Goal: Navigation & Orientation: Find specific page/section

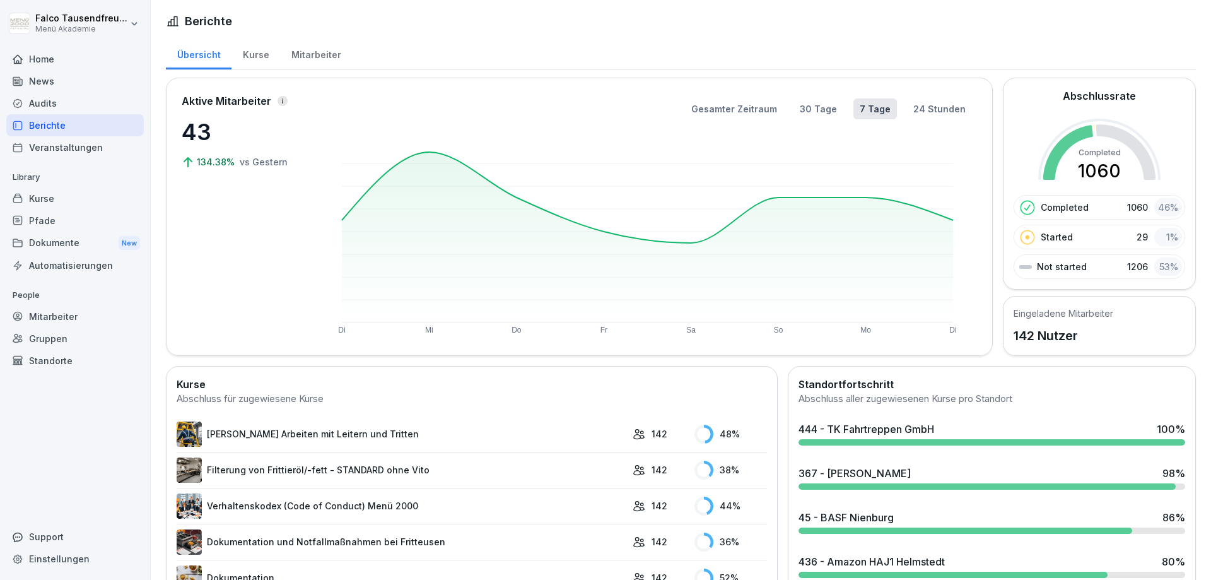
click at [309, 62] on div "Mitarbeiter" at bounding box center [316, 53] width 72 height 32
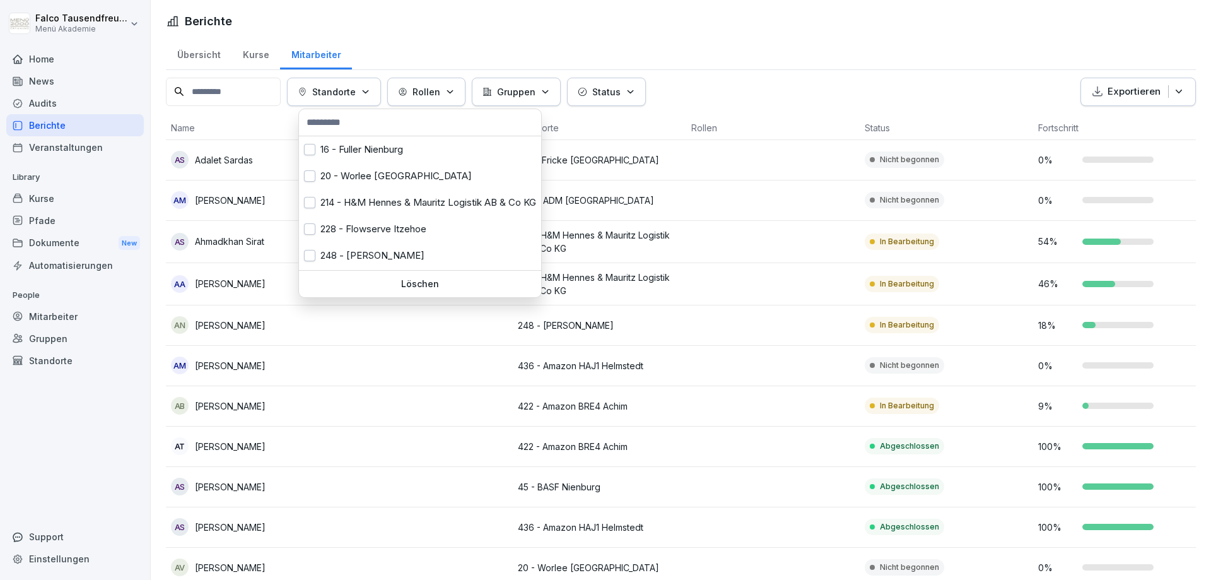
click at [341, 90] on p "Standorte" at bounding box center [334, 91] width 44 height 13
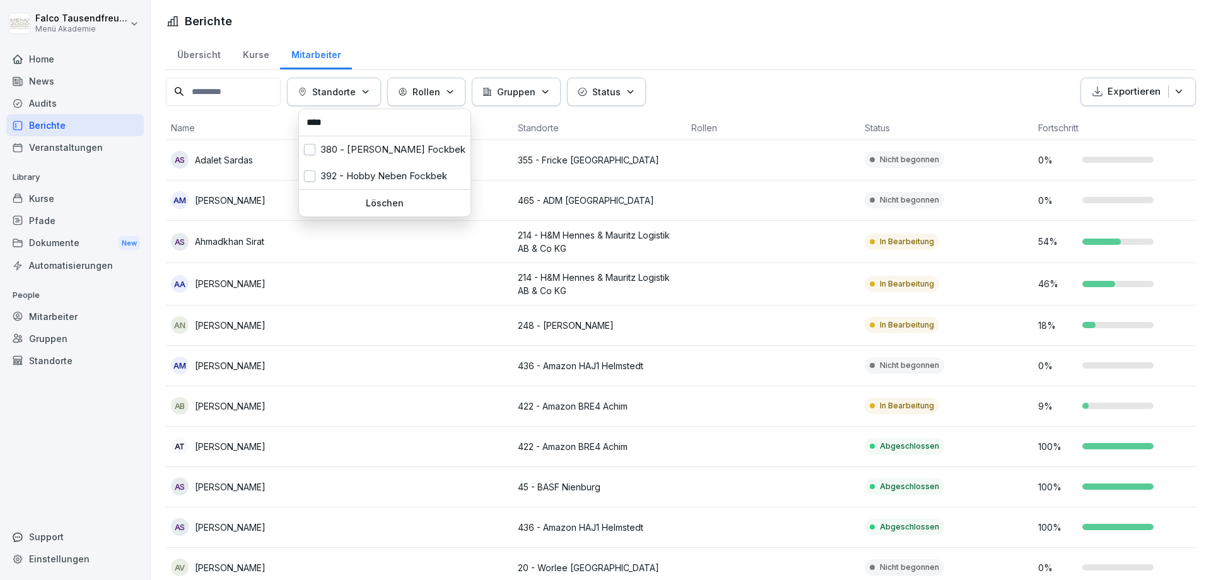
type input "****"
click at [366, 174] on div "392 - Hobby Neben Fockbek" at bounding box center [385, 176] width 172 height 26
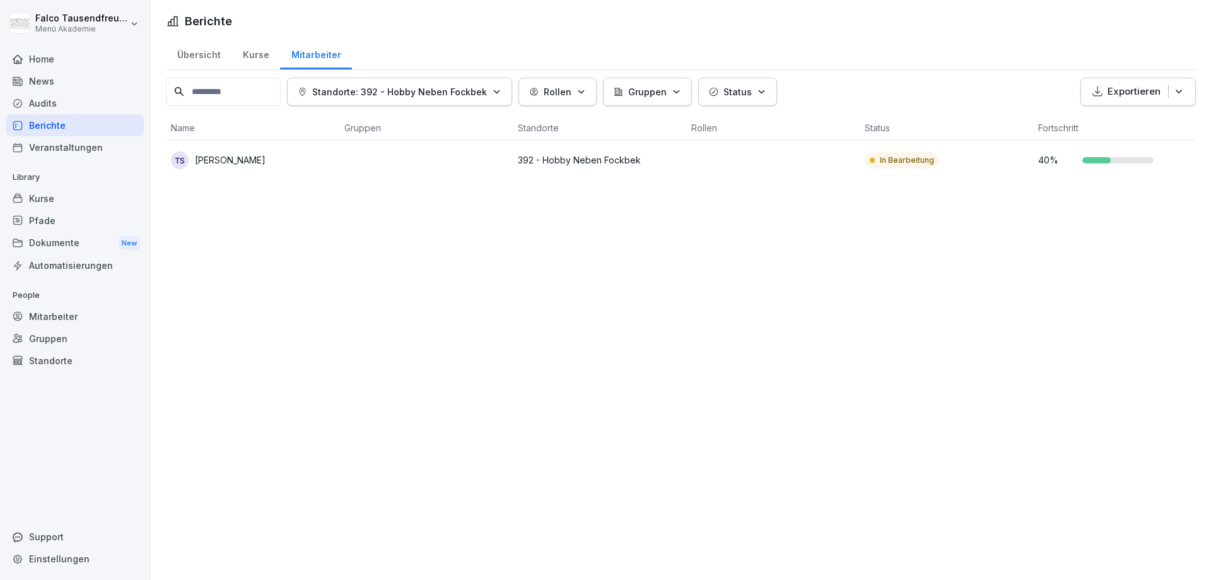
click at [575, 212] on html "[PERSON_NAME] Menü Akademie Home News Audits Berichte Veranstaltungen Library K…" at bounding box center [605, 290] width 1211 height 580
click at [561, 158] on p "392 - Hobby Neben Fockbek" at bounding box center [599, 159] width 163 height 13
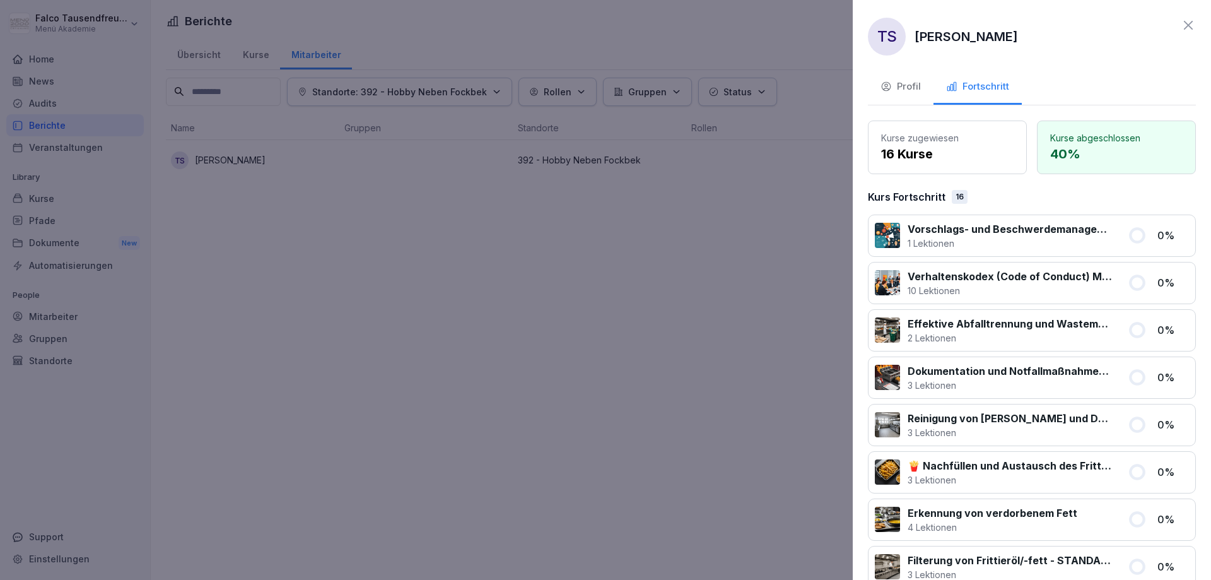
click at [895, 94] on button "Profil" at bounding box center [901, 88] width 66 height 34
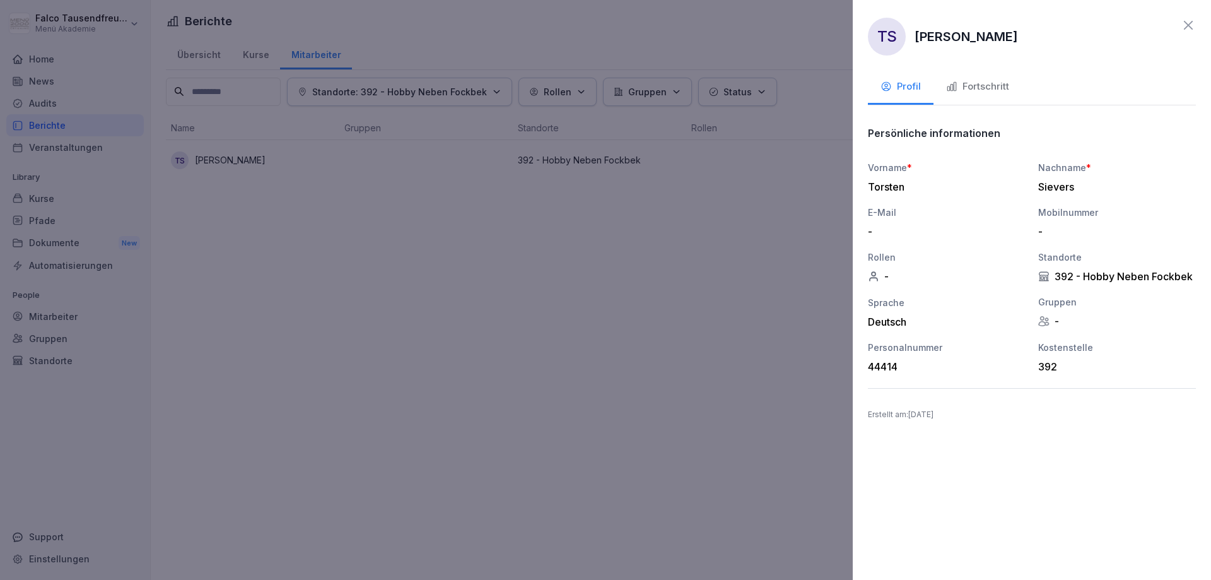
click at [940, 85] on button "Fortschritt" at bounding box center [978, 88] width 88 height 34
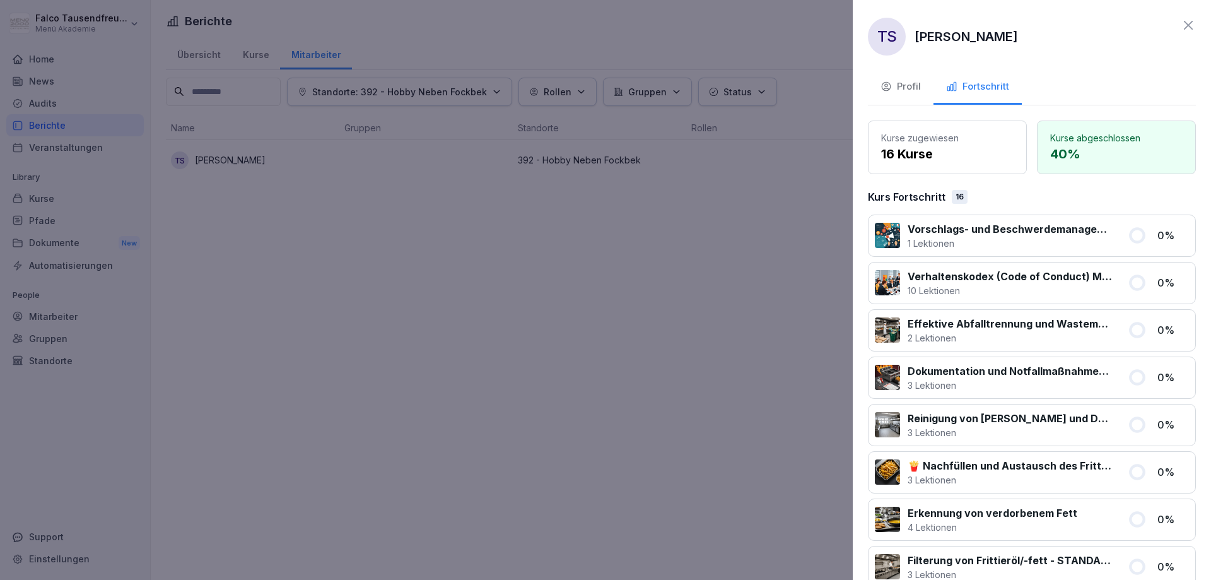
click at [686, 380] on div at bounding box center [605, 290] width 1211 height 580
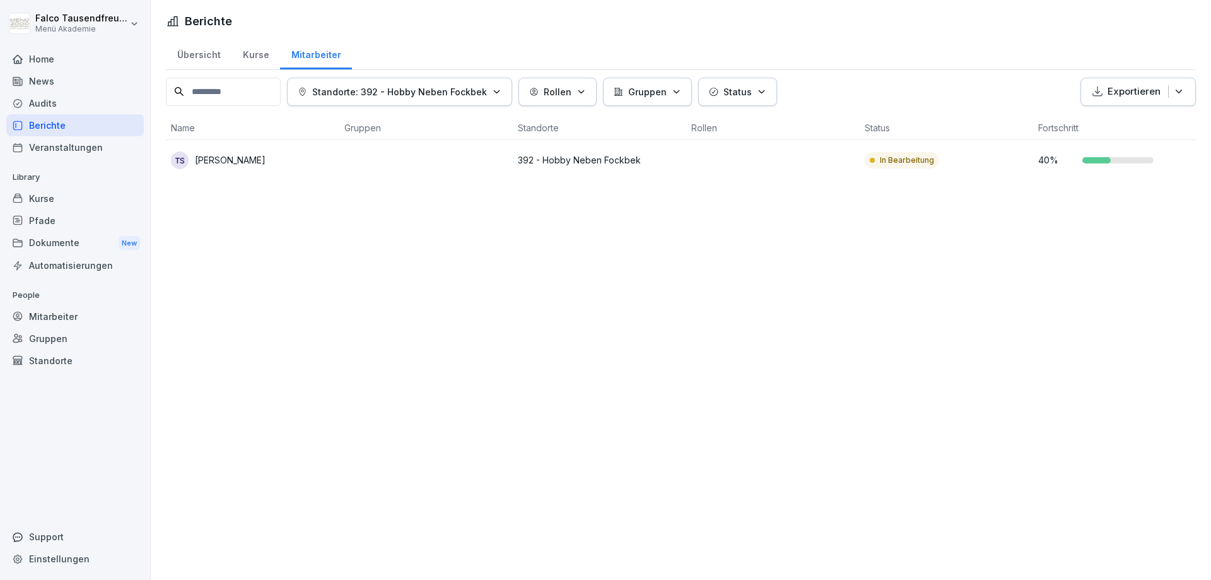
click at [37, 74] on div "News" at bounding box center [75, 81] width 138 height 22
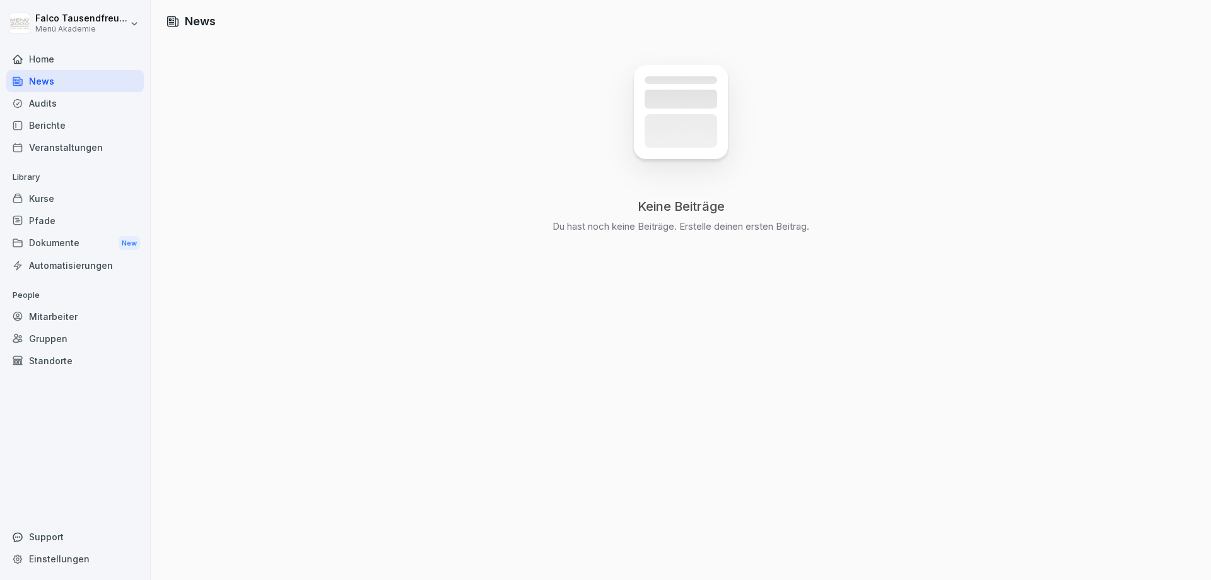
click at [41, 137] on div "Veranstaltungen" at bounding box center [75, 147] width 138 height 22
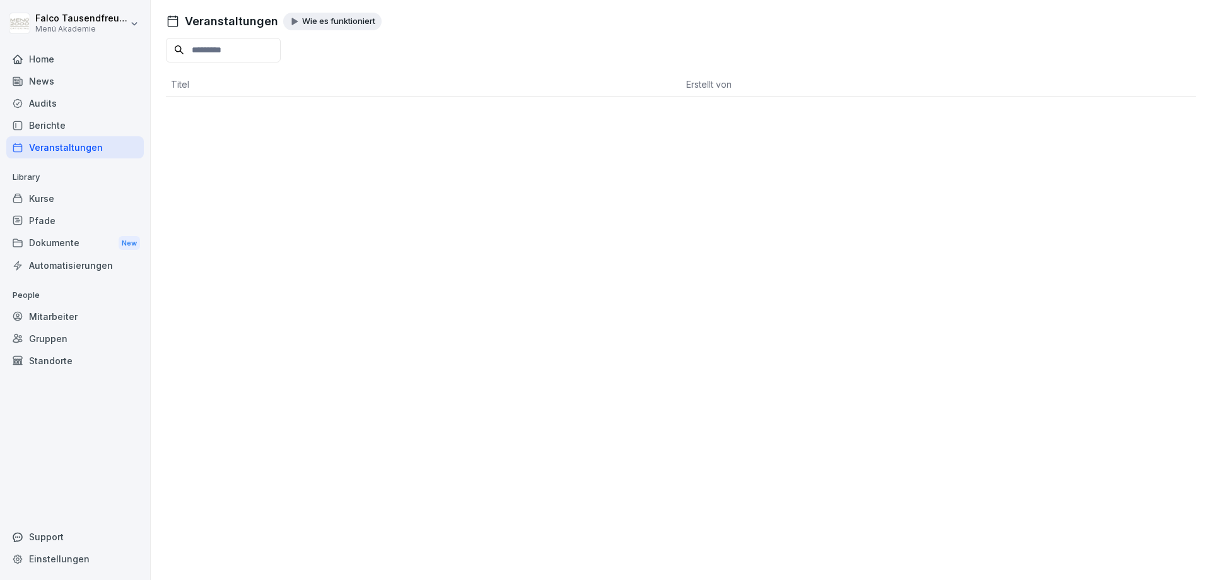
click at [41, 137] on div "Veranstaltungen" at bounding box center [75, 147] width 138 height 22
click at [59, 107] on div "Audits" at bounding box center [75, 103] width 138 height 22
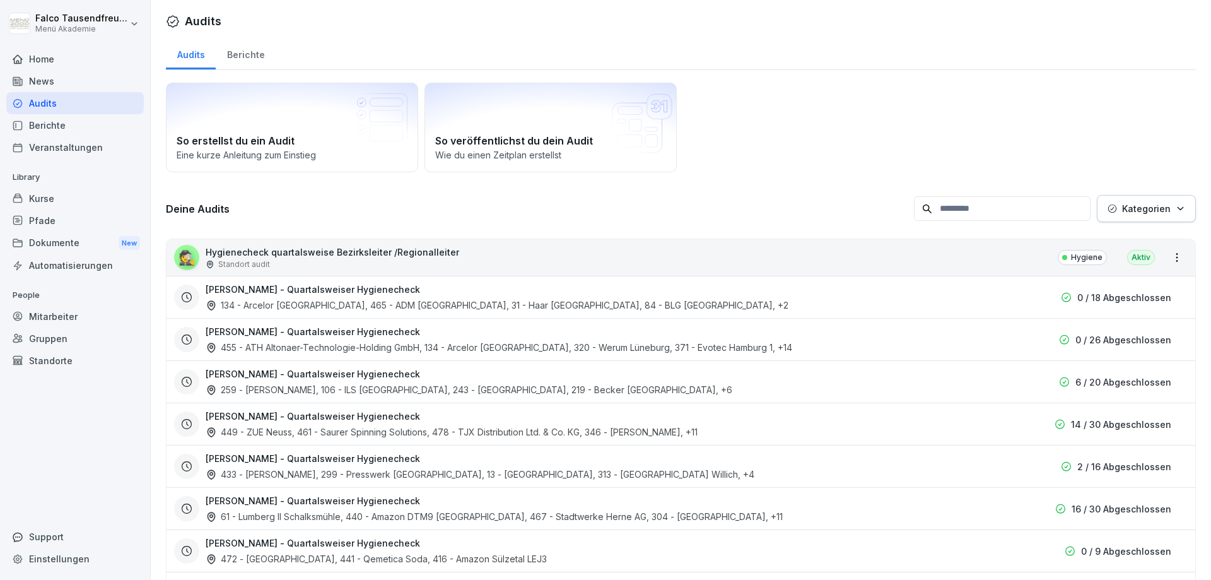
click at [47, 141] on div "Veranstaltungen" at bounding box center [75, 147] width 138 height 22
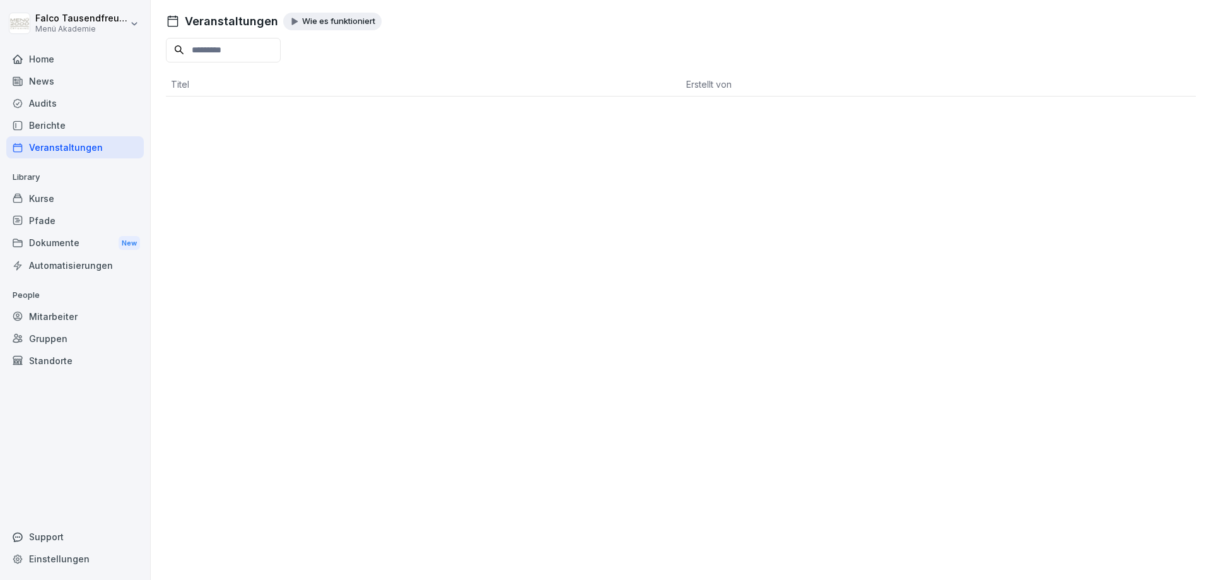
click at [34, 124] on div "Berichte" at bounding box center [75, 125] width 138 height 22
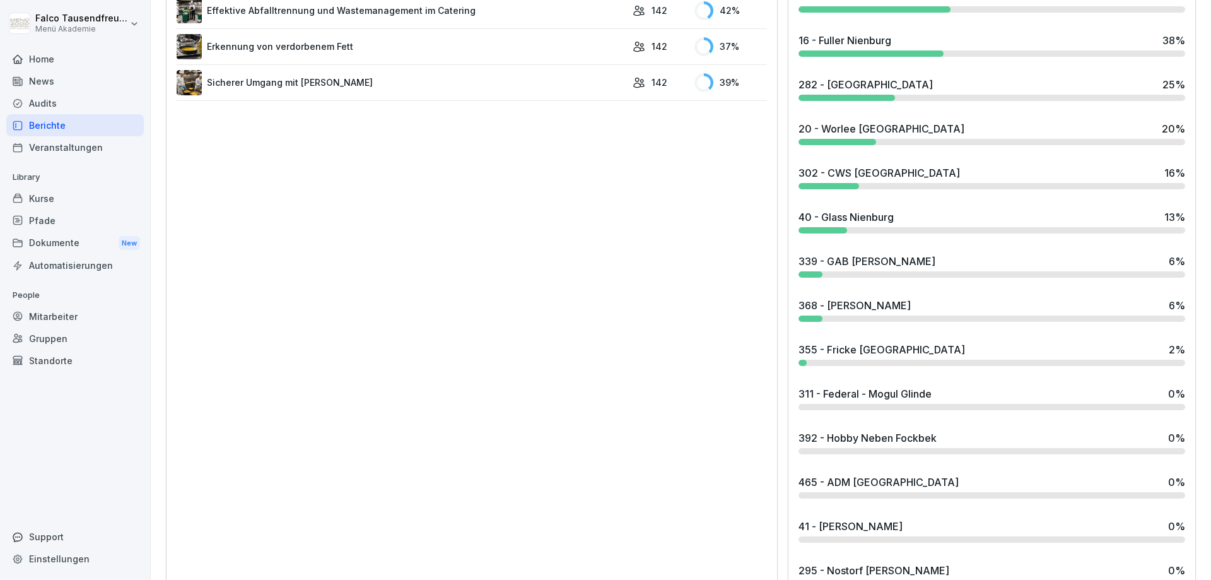
scroll to position [1039, 0]
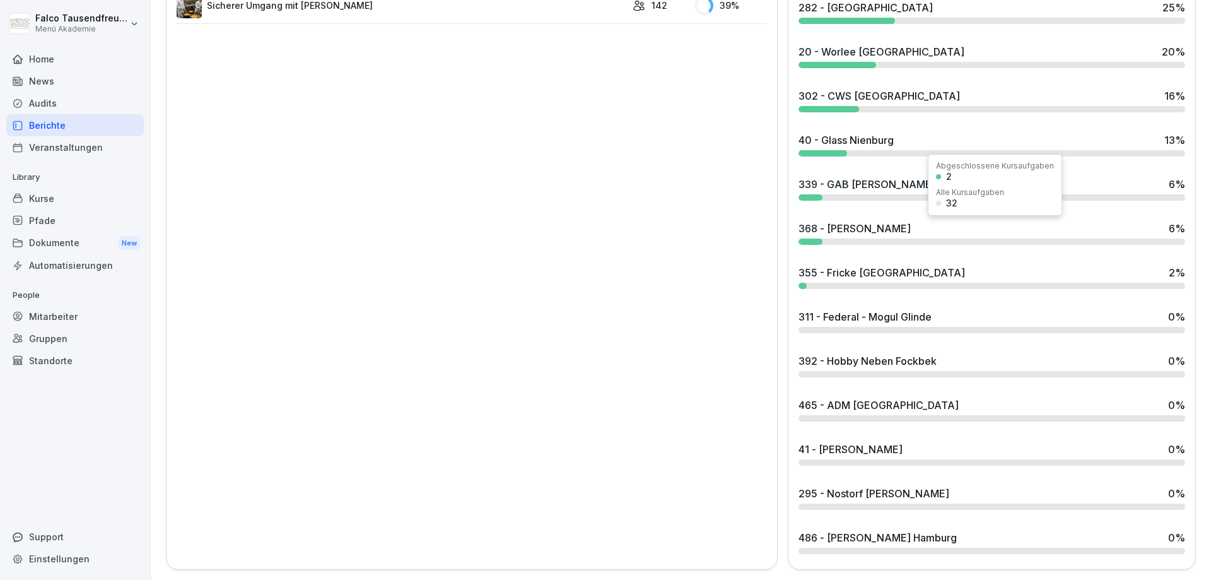
click at [882, 228] on div "368 - [PERSON_NAME]" at bounding box center [855, 228] width 112 height 15
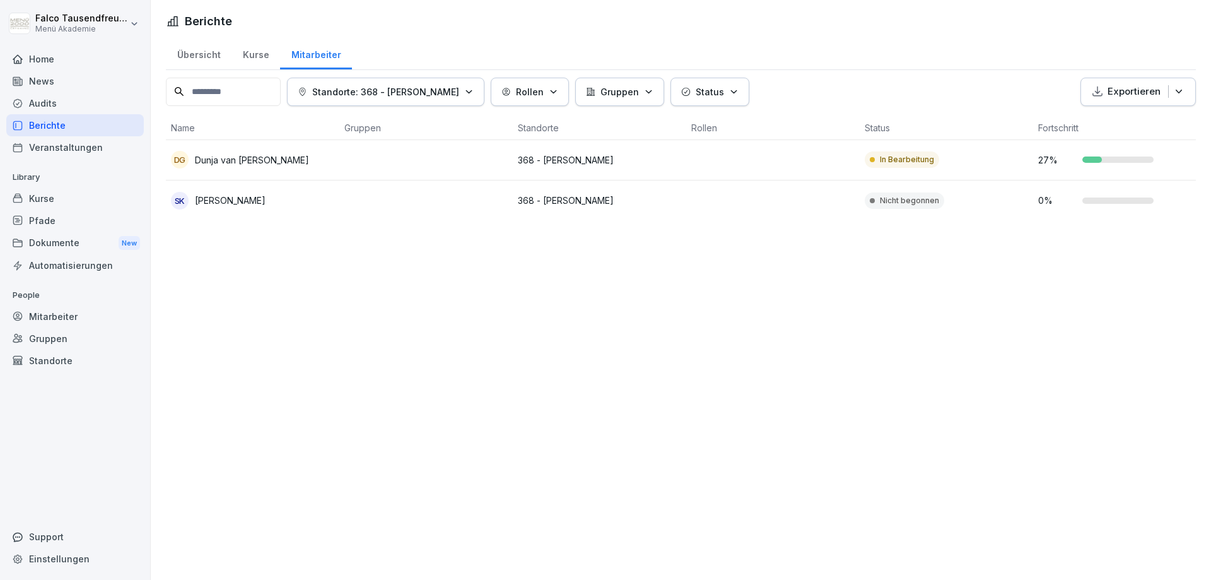
click at [601, 388] on div "Berichte Übersicht Kurse Mitarbeiter Standorte: 368 - Netto Henstedt Rollen Gru…" at bounding box center [681, 290] width 1060 height 580
click at [197, 43] on div "Übersicht" at bounding box center [199, 53] width 66 height 32
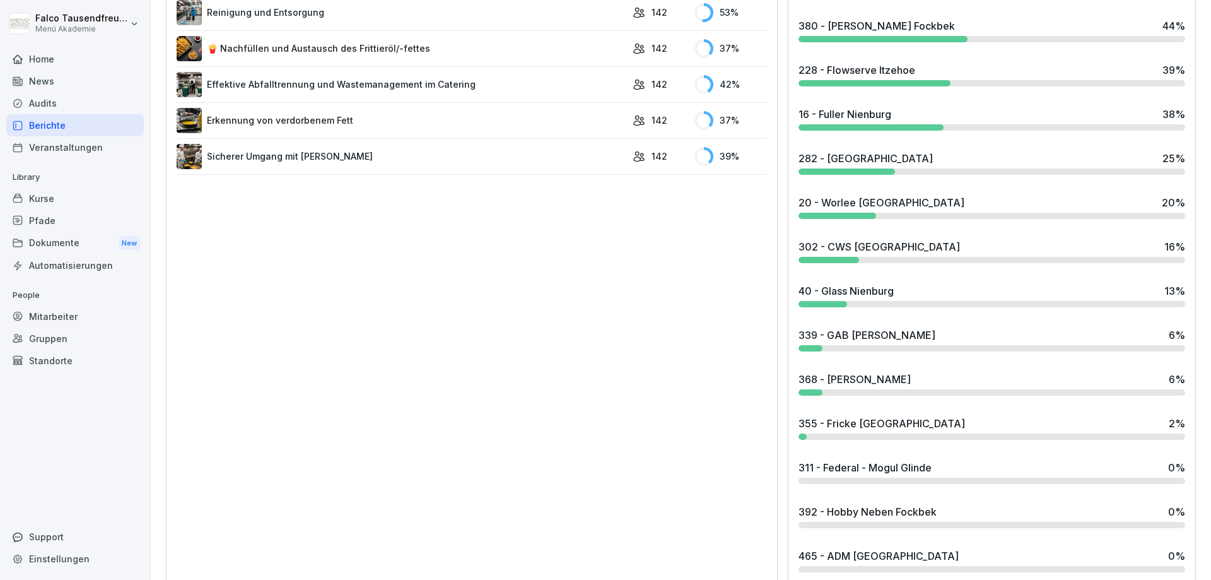
scroll to position [1039, 0]
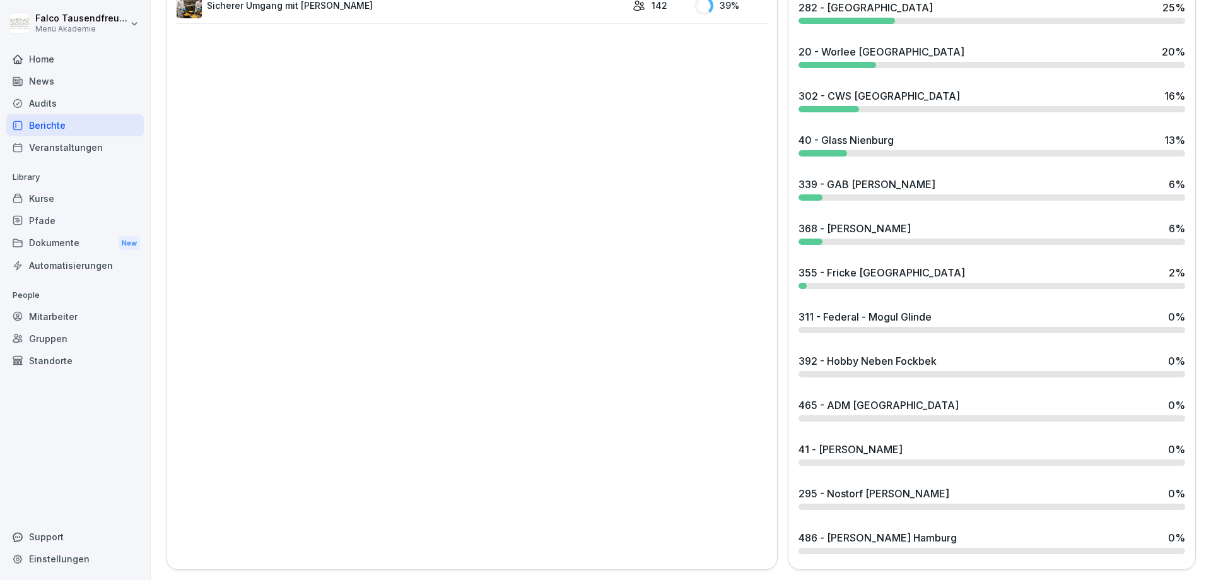
click at [997, 380] on div "392 - Hobby Neben Fockbek 0 %" at bounding box center [991, 365] width 397 height 34
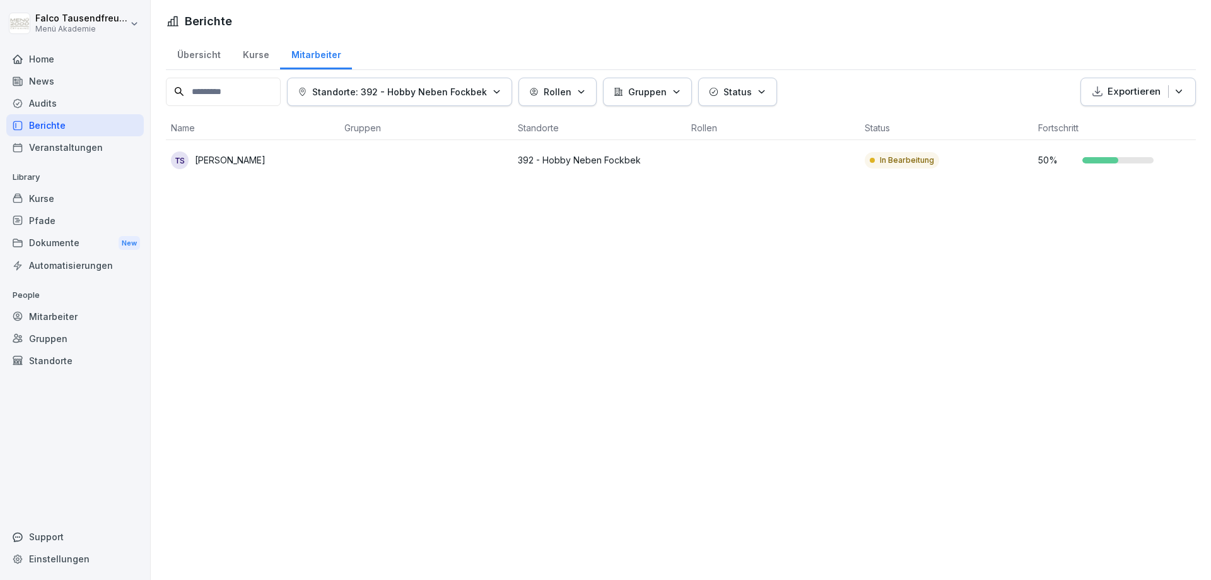
click at [202, 60] on div "Übersicht" at bounding box center [199, 53] width 66 height 32
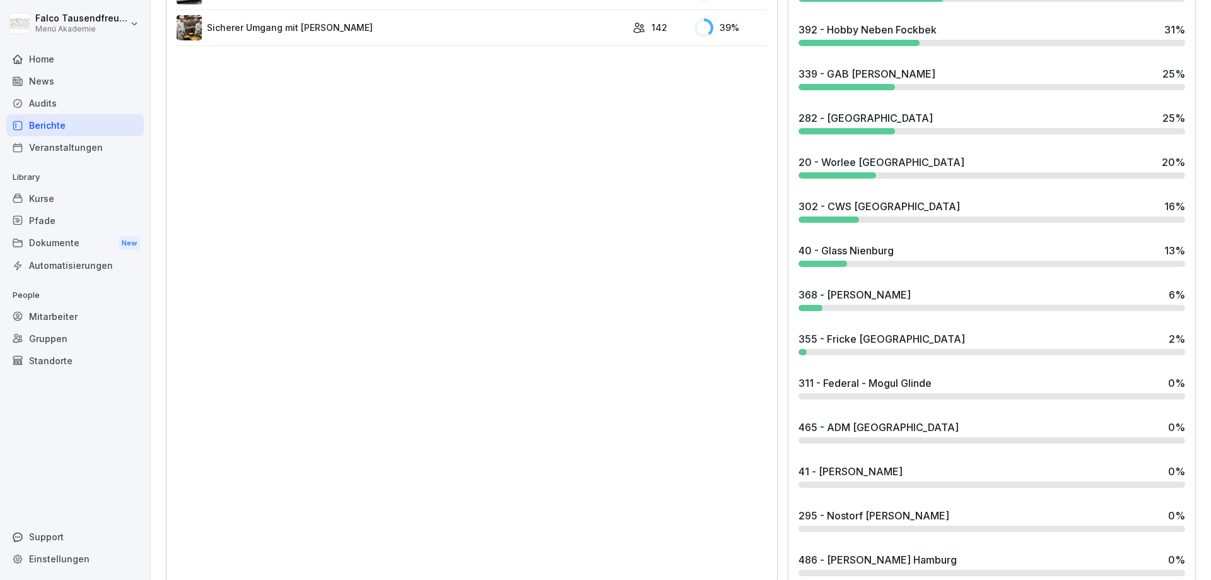
scroll to position [1039, 0]
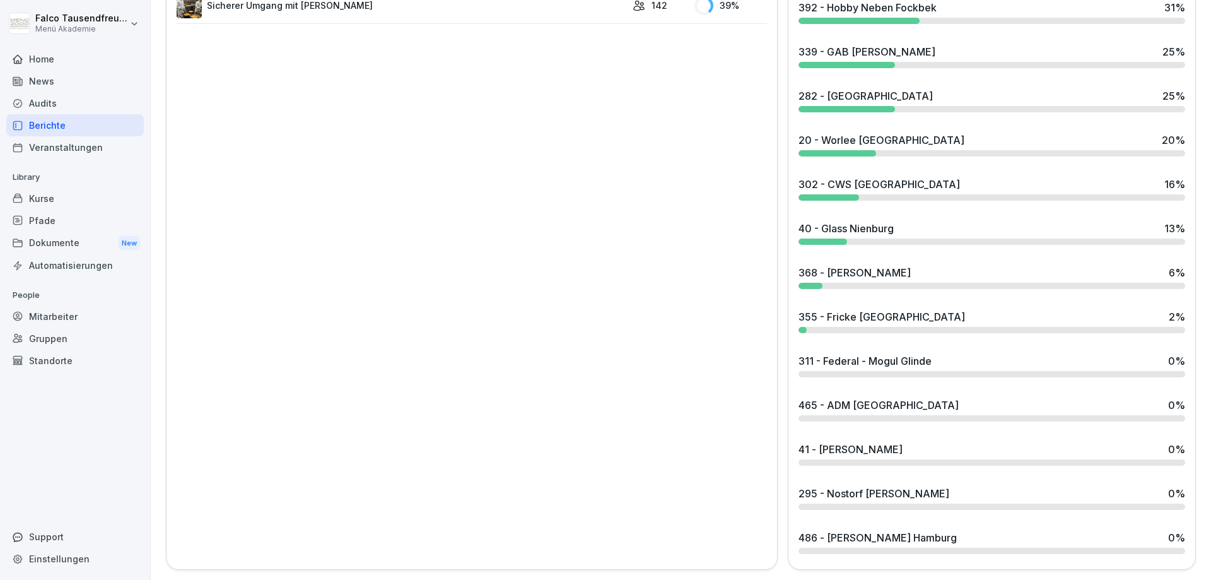
click at [870, 537] on div "486 - [PERSON_NAME] Hamburg" at bounding box center [878, 537] width 158 height 15
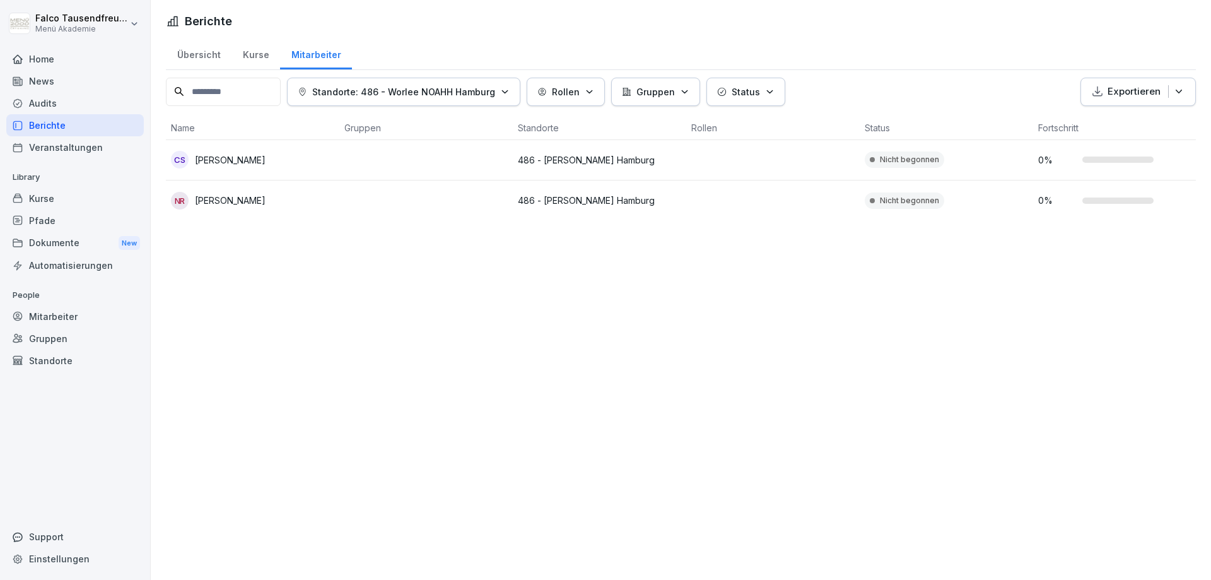
click at [312, 298] on div "Berichte Übersicht Kurse Mitarbeiter Standorte: 486 - Worlee NOAHH Hamburg Roll…" at bounding box center [681, 290] width 1060 height 580
click at [52, 50] on div "Home" at bounding box center [75, 59] width 138 height 22
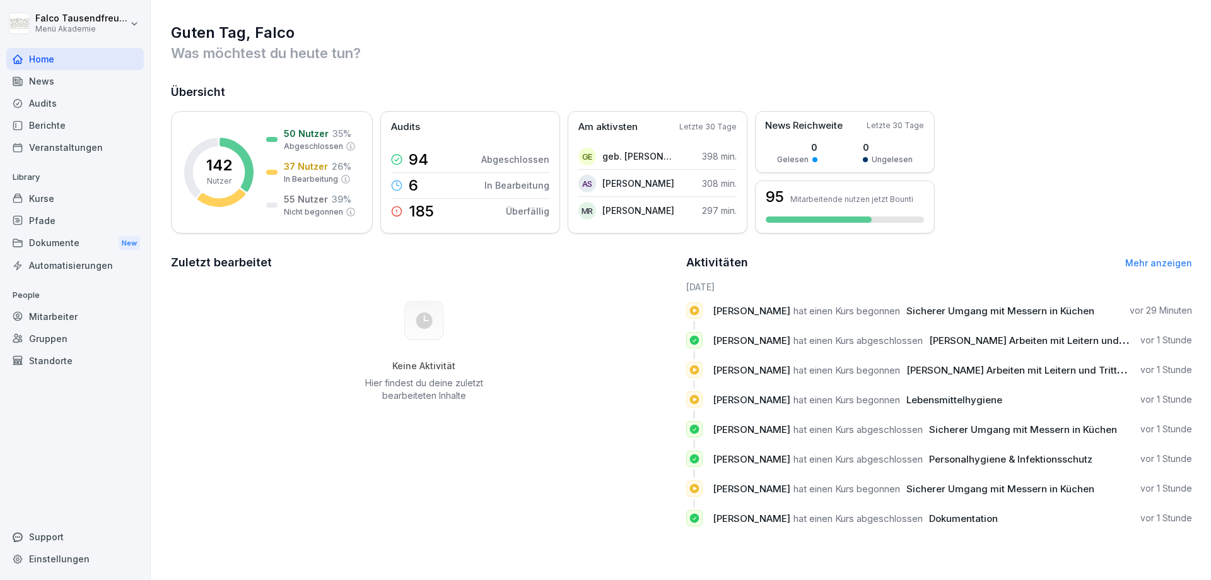
click at [768, 425] on span "[PERSON_NAME]" at bounding box center [752, 429] width 78 height 12
